Goal: Communication & Community: Connect with others

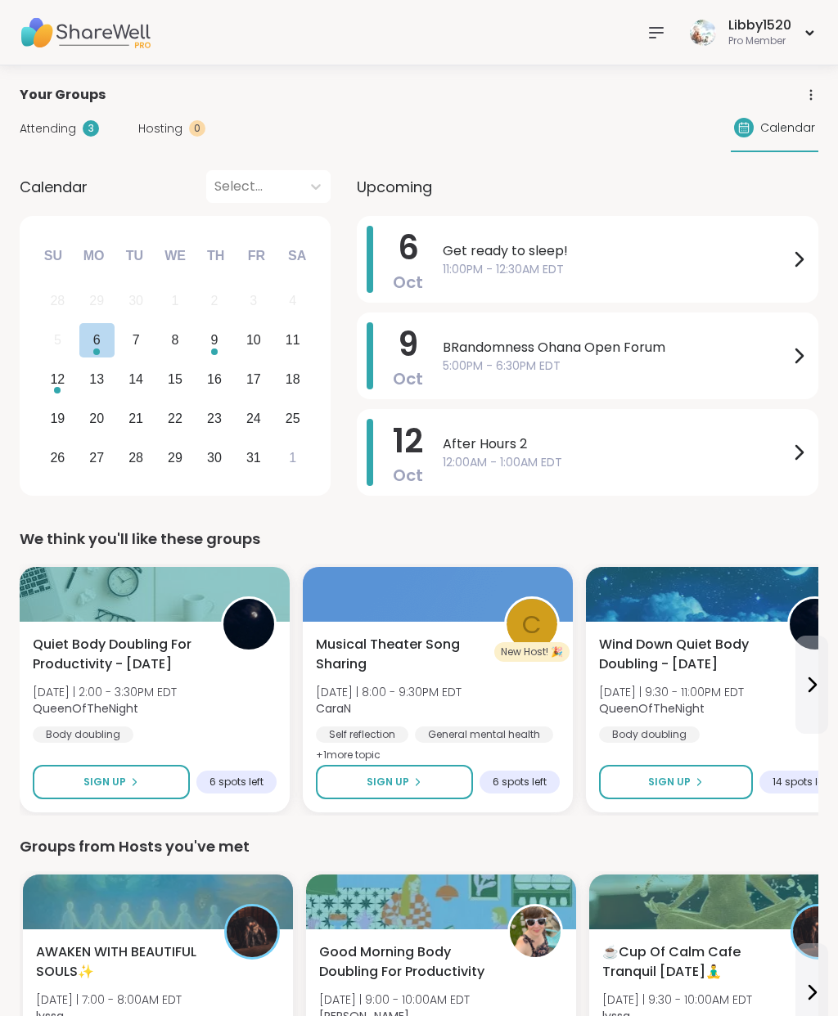
click at [138, 342] on div "7" at bounding box center [136, 340] width 7 height 22
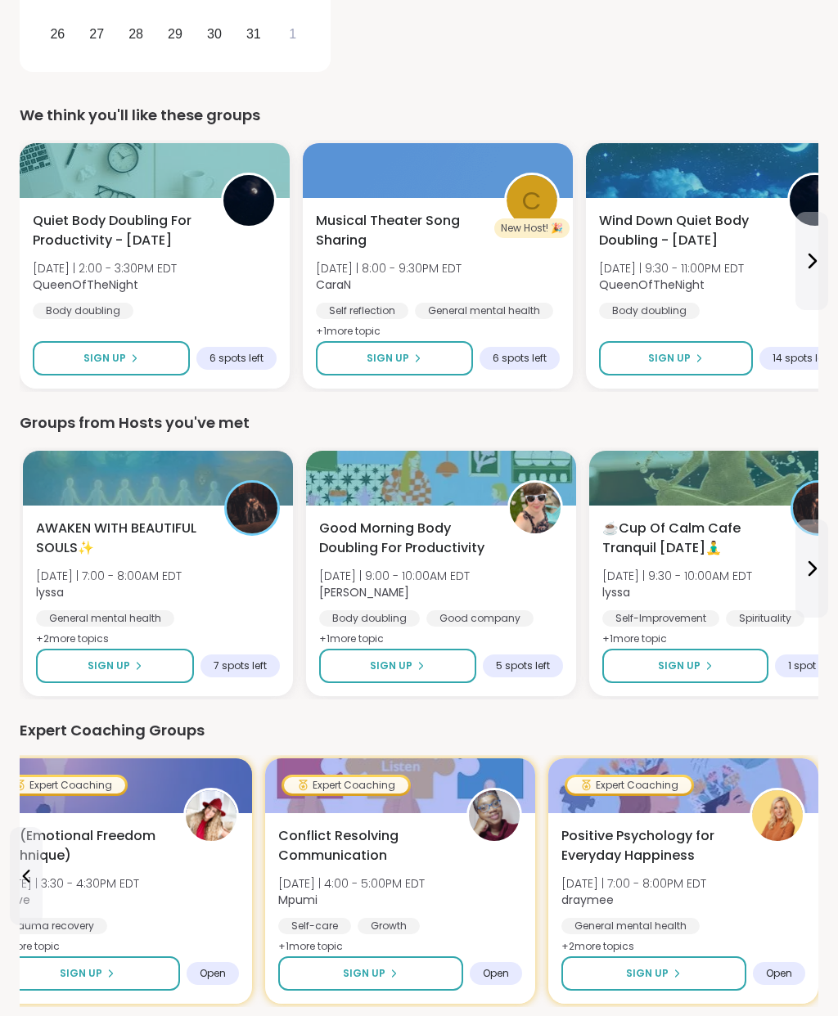
scroll to position [425, 0]
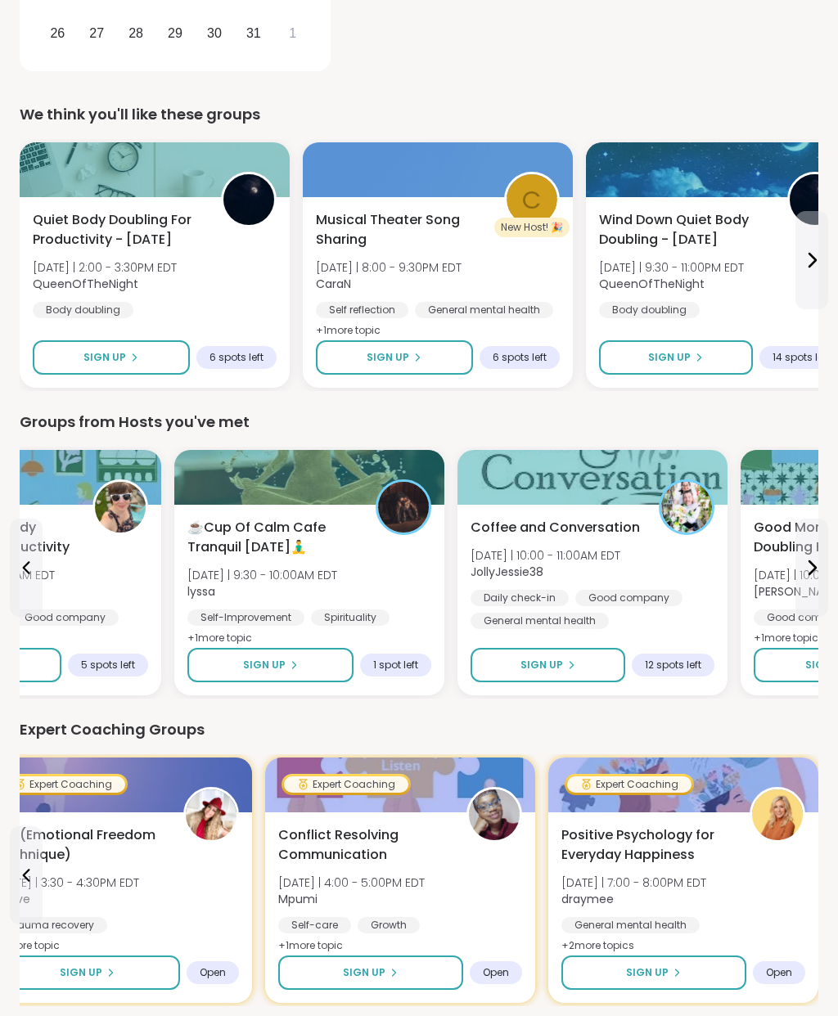
click at [313, 669] on button "Sign Up" at bounding box center [270, 665] width 166 height 34
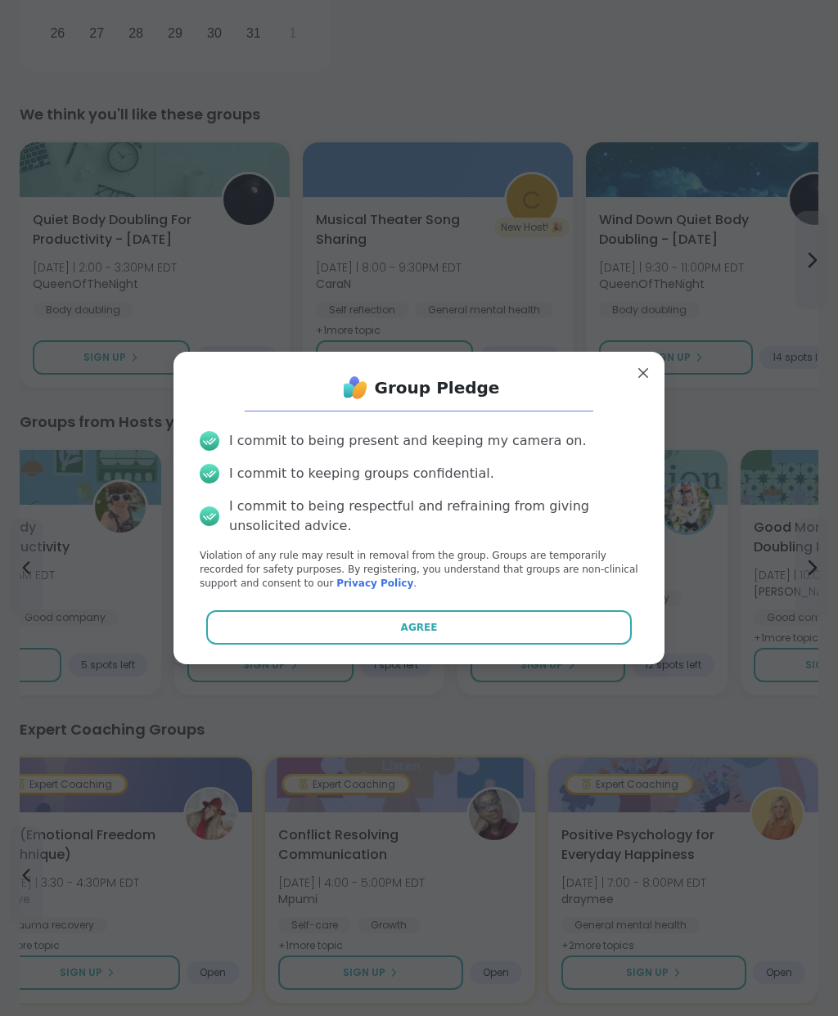
click at [448, 633] on button "Agree" at bounding box center [419, 627] width 426 height 34
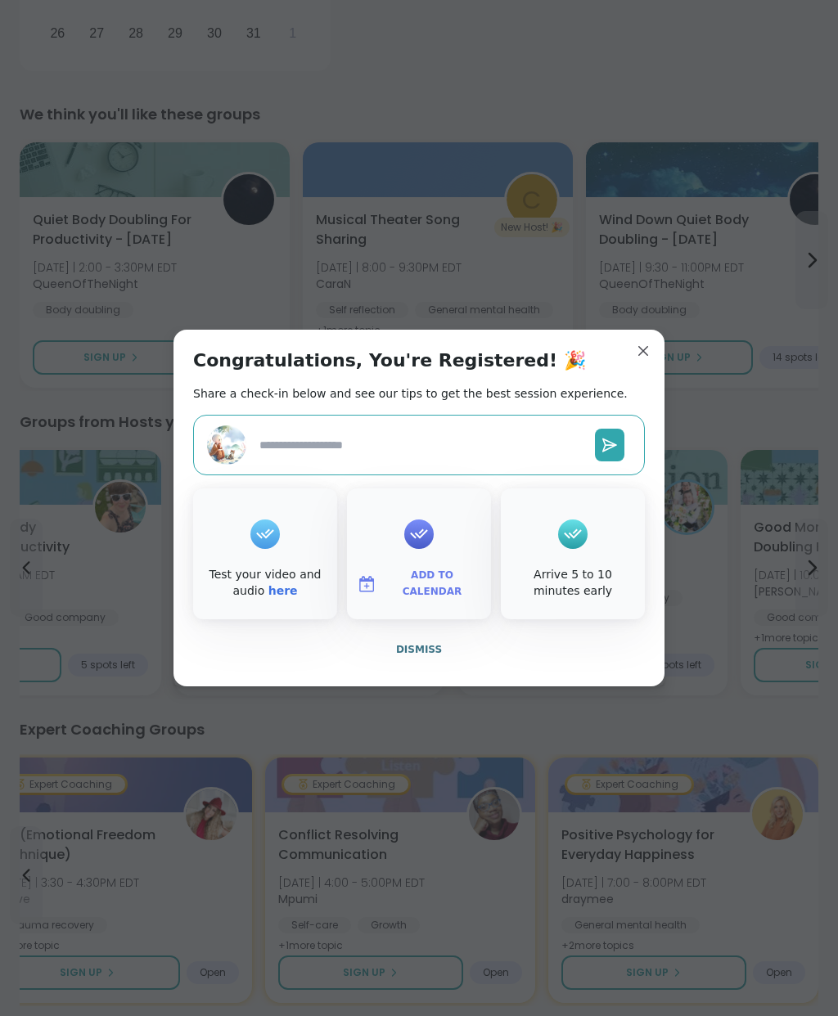
type textarea "*"
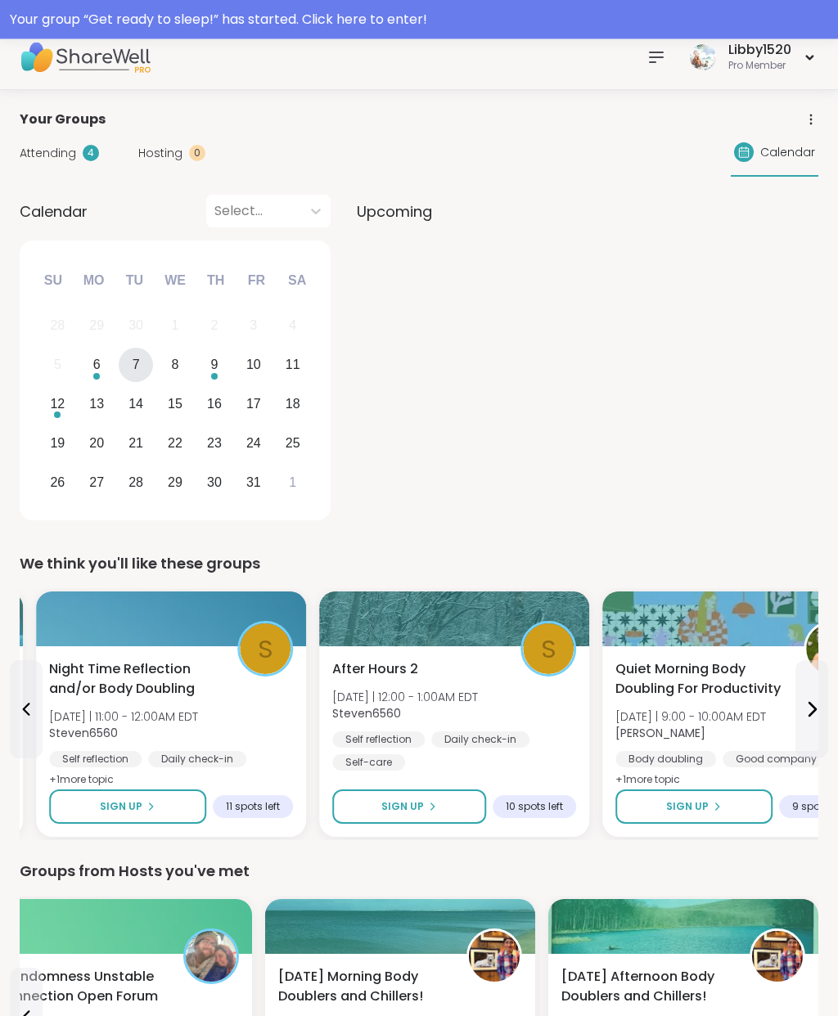
scroll to position [0, 0]
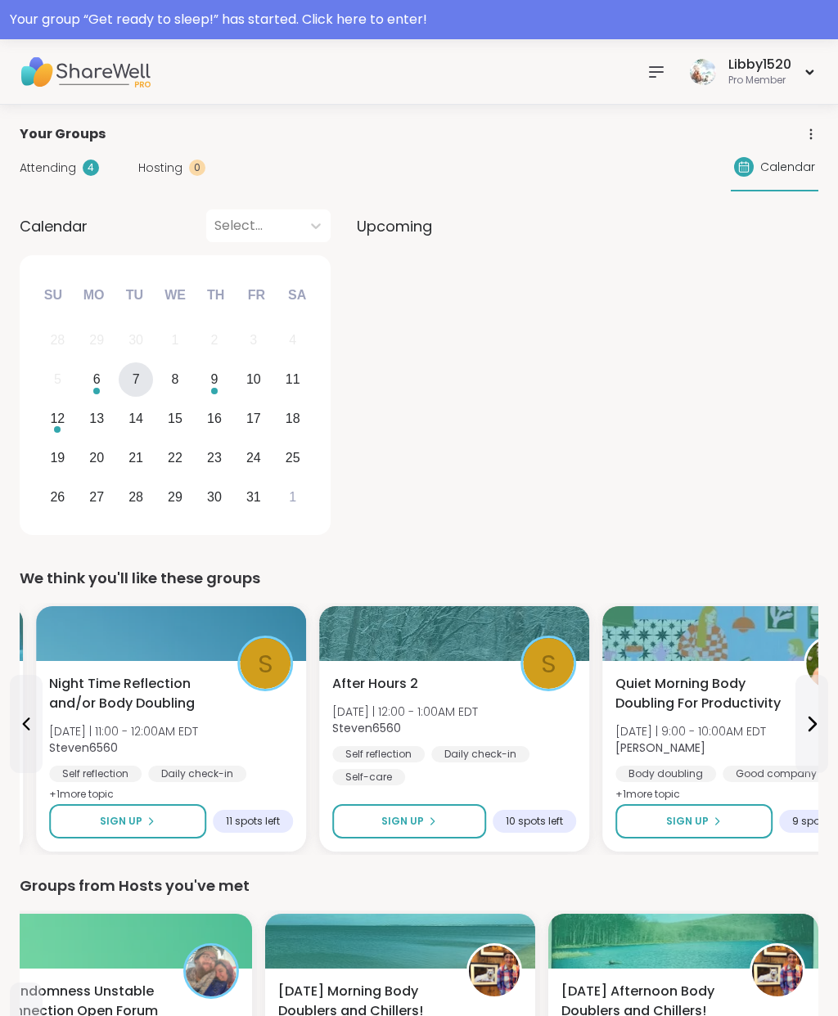
click at [138, 378] on div "7" at bounding box center [136, 379] width 7 height 22
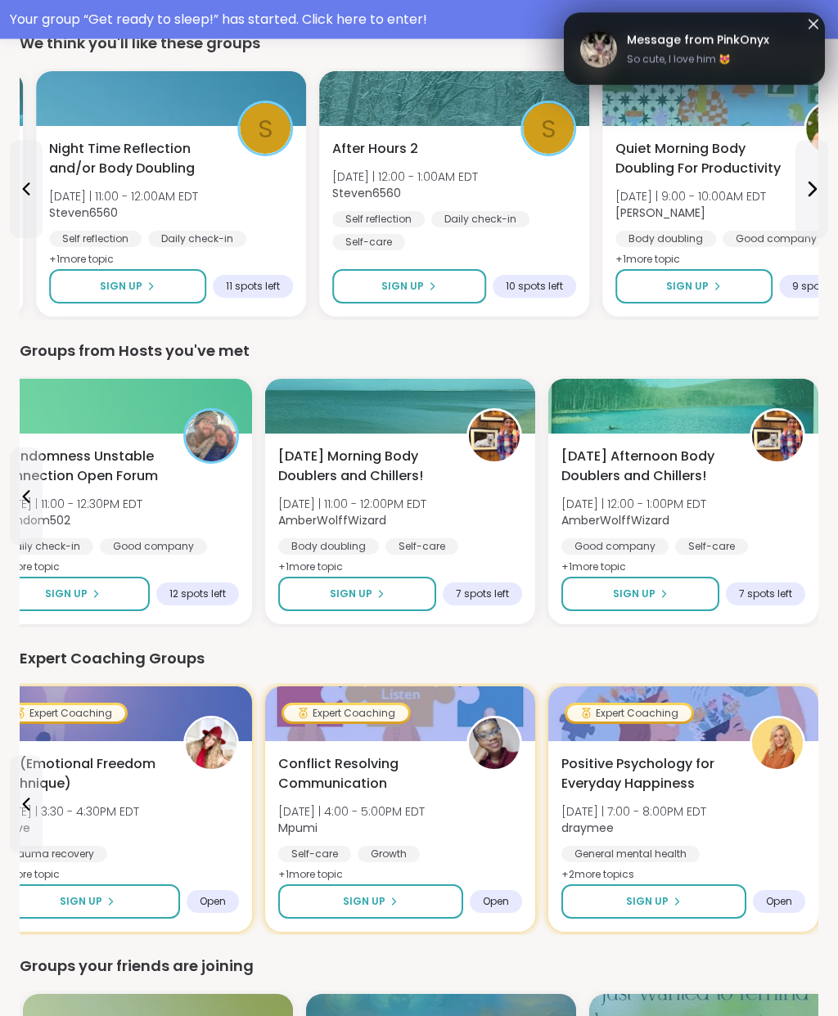
scroll to position [535, 0]
click at [90, 462] on span "BRandomness Unstable Connection Open Forum" at bounding box center [80, 466] width 170 height 39
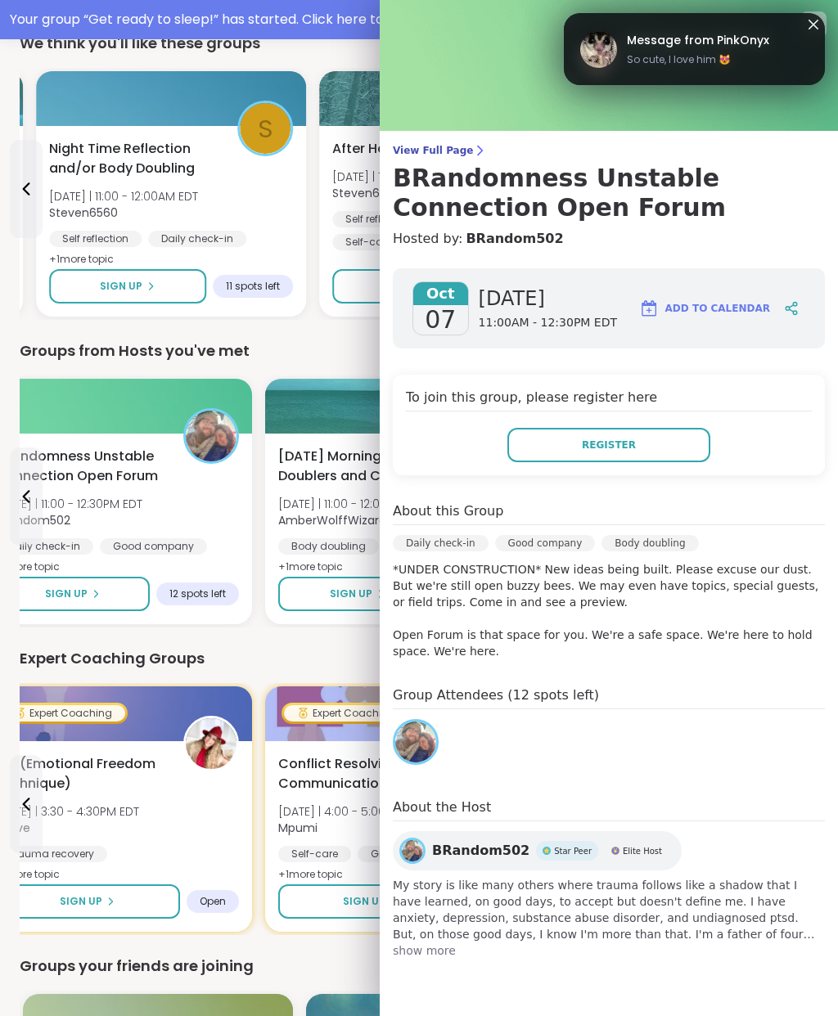
click at [530, 242] on link "BRandom502" at bounding box center [514, 239] width 97 height 20
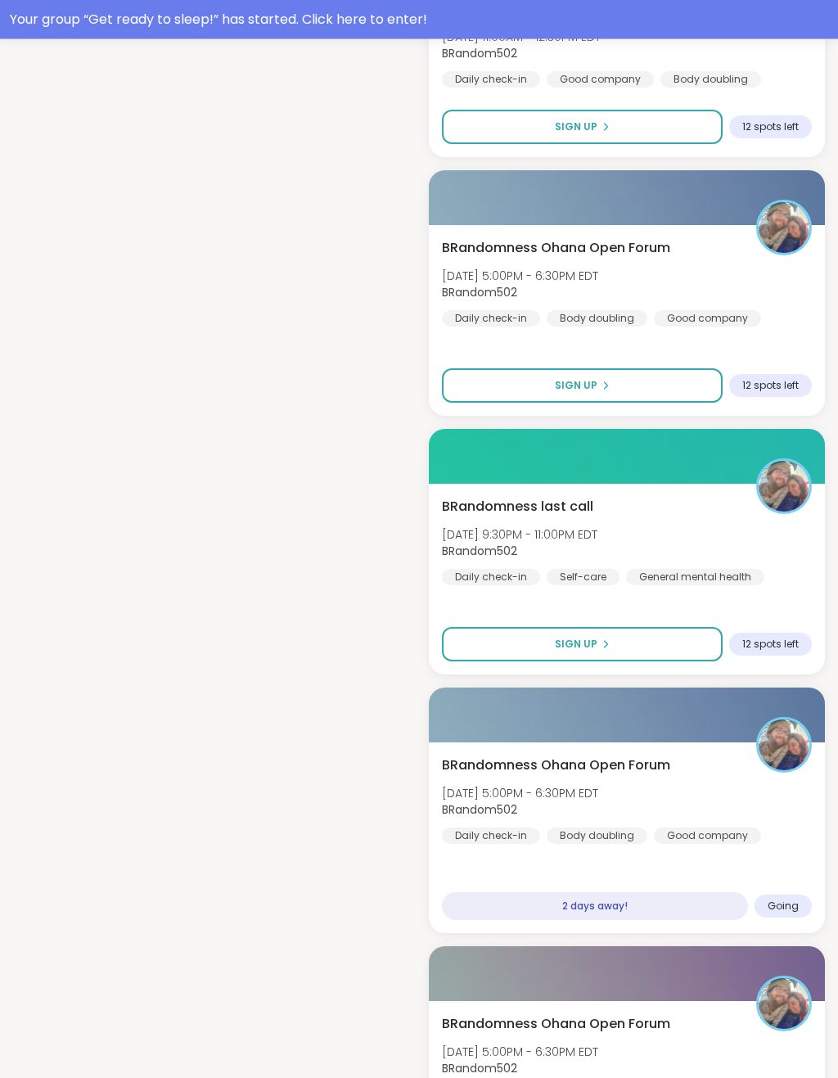
scroll to position [1369, 0]
click at [673, 632] on button "Sign Up" at bounding box center [582, 644] width 281 height 34
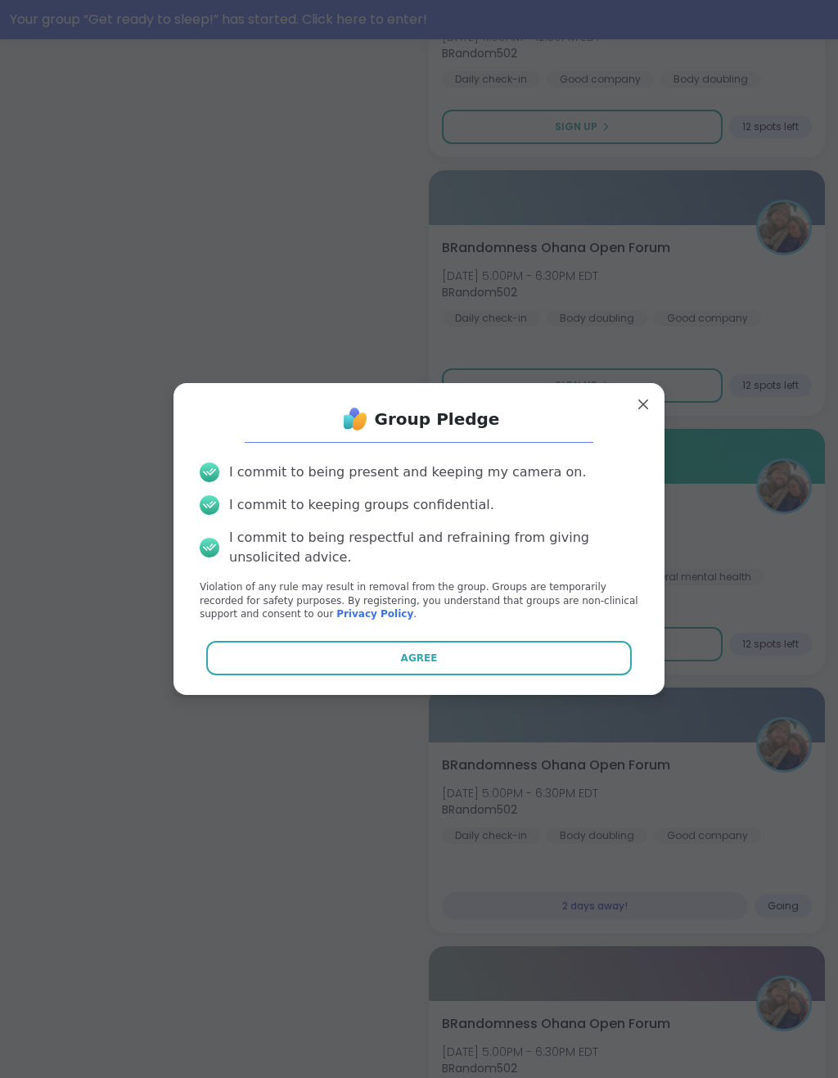
click at [589, 647] on button "Agree" at bounding box center [419, 658] width 426 height 34
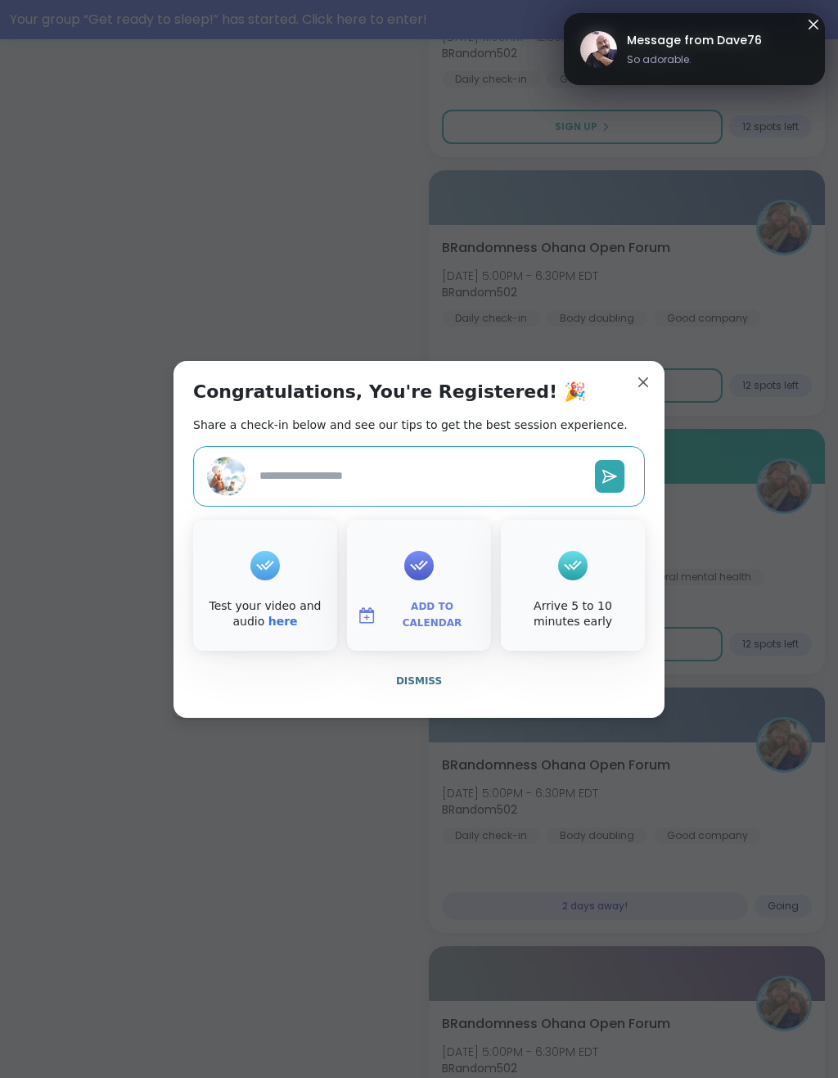
type textarea "*"
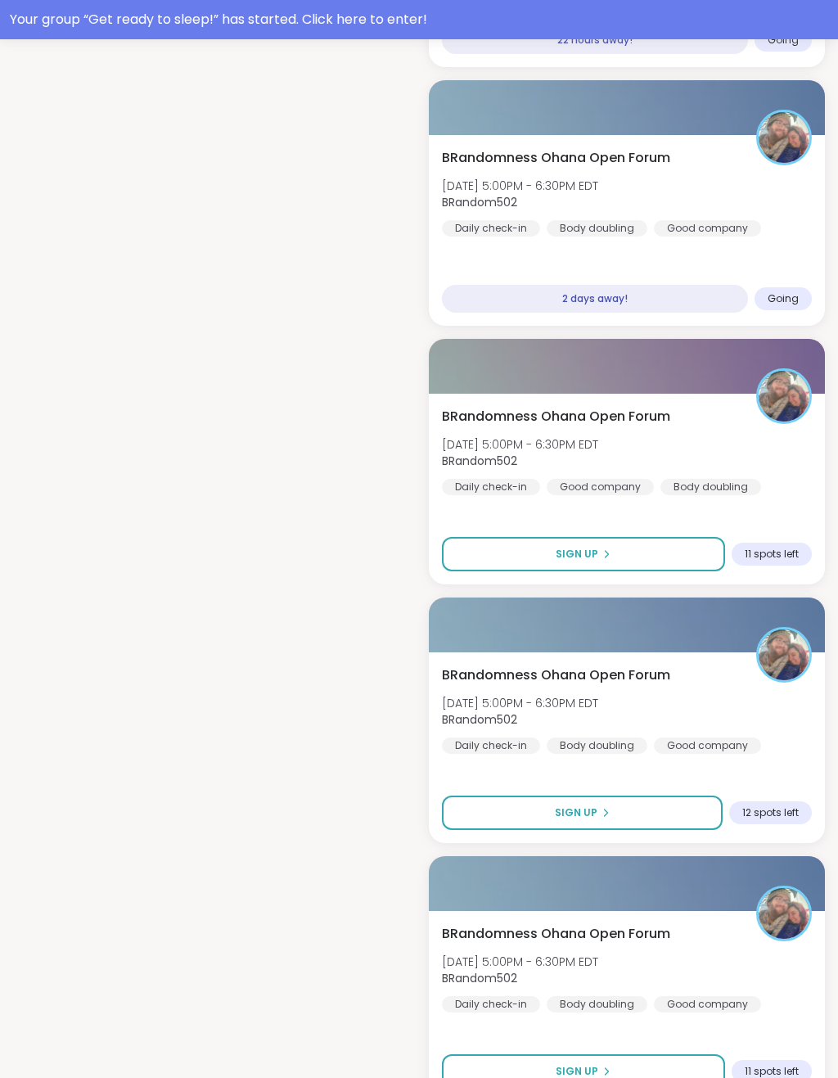
scroll to position [1974, 0]
